Goal: Navigation & Orientation: Find specific page/section

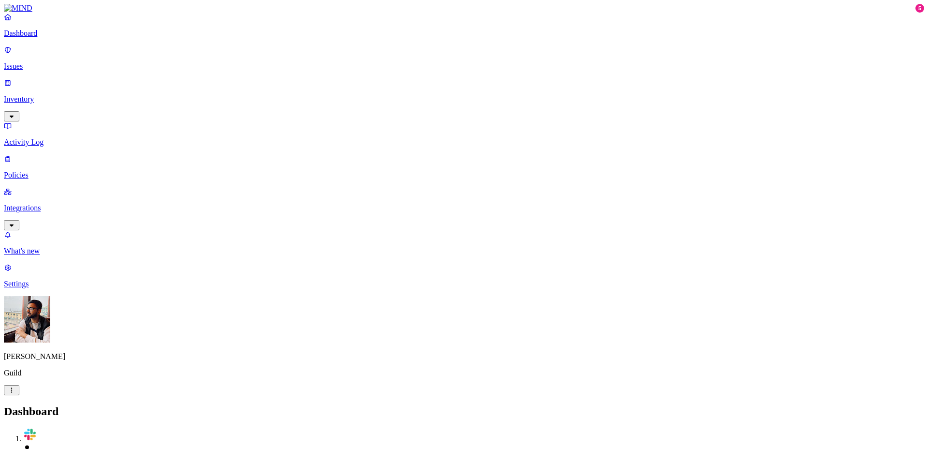
click at [53, 187] on link "Integrations" at bounding box center [464, 208] width 920 height 42
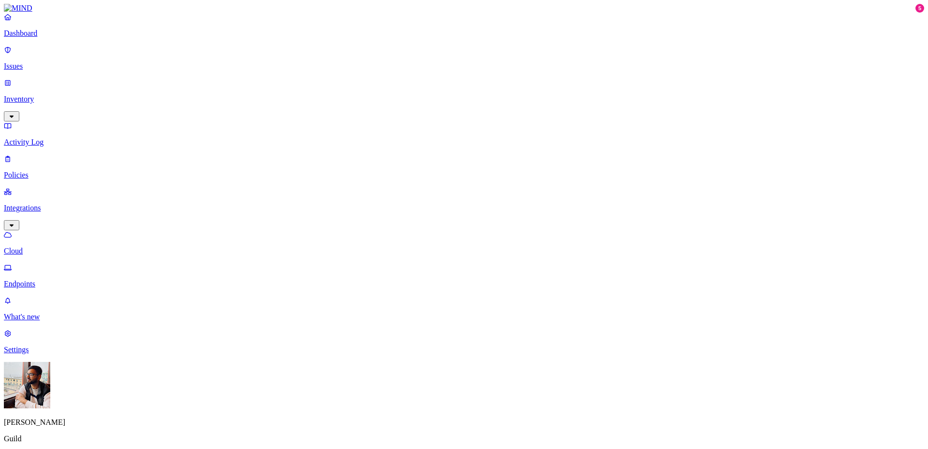
click at [67, 171] on p "Policies" at bounding box center [464, 175] width 920 height 9
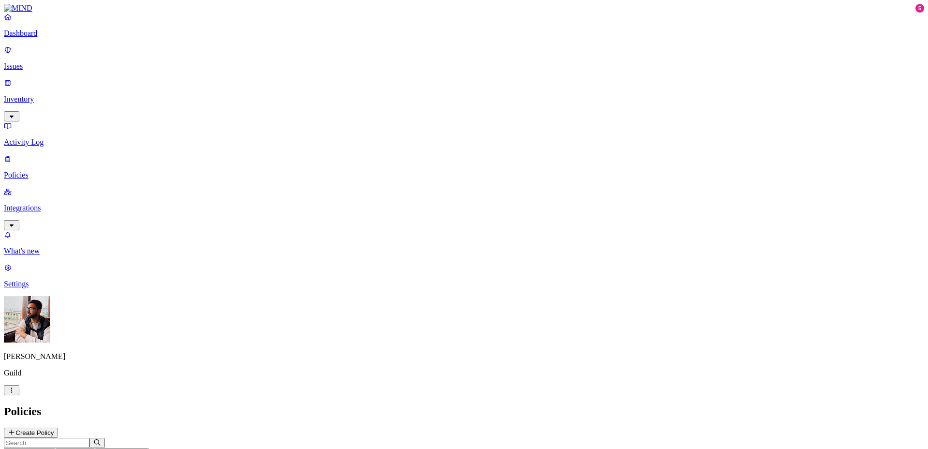
click at [53, 138] on p "Activity Log" at bounding box center [464, 142] width 920 height 9
click at [53, 95] on p "Inventory" at bounding box center [464, 99] width 920 height 9
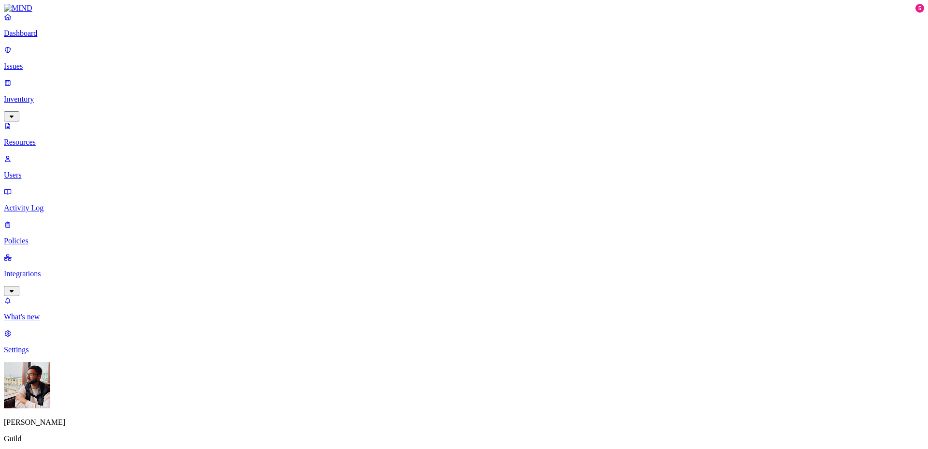
click at [53, 95] on p "Inventory" at bounding box center [464, 99] width 920 height 9
click at [86, 78] on link "Inventory" at bounding box center [464, 99] width 920 height 42
click at [91, 80] on link "Inventory" at bounding box center [464, 99] width 920 height 42
